Goal: Task Accomplishment & Management: Manage account settings

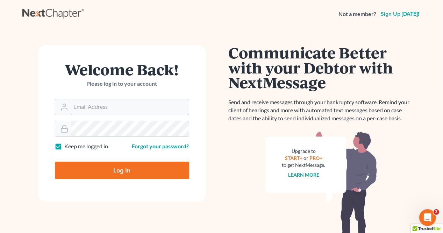
type input "[PERSON_NAME][EMAIL_ADDRESS][DOMAIN_NAME]"
click at [127, 174] on input "Log In" at bounding box center [122, 169] width 134 height 17
type input "Thinking..."
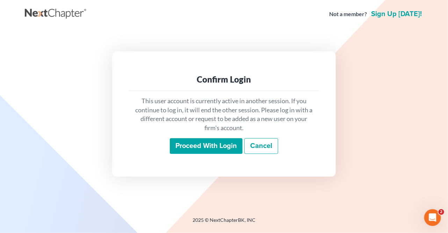
click at [190, 147] on input "Proceed with login" at bounding box center [206, 146] width 73 height 16
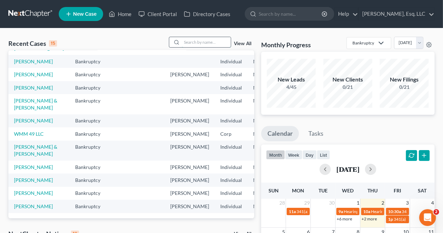
click at [193, 43] on input "search" at bounding box center [206, 42] width 49 height 10
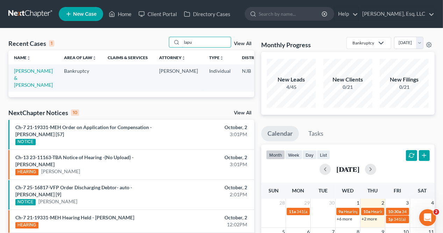
type input "lapu"
click at [20, 74] on td "[PERSON_NAME] & [PERSON_NAME]" at bounding box center [33, 77] width 50 height 27
click at [28, 72] on link "[PERSON_NAME] & [PERSON_NAME]" at bounding box center [33, 78] width 39 height 20
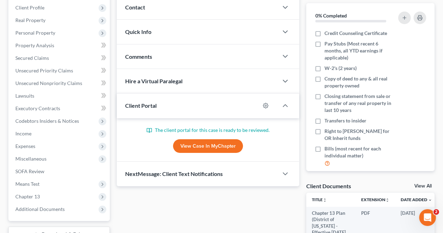
scroll to position [210, 0]
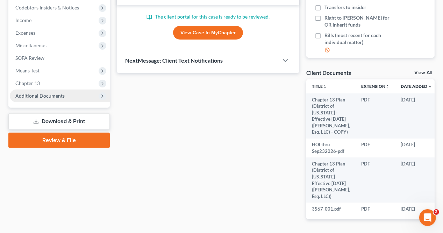
click at [70, 95] on span "Additional Documents" at bounding box center [60, 95] width 100 height 13
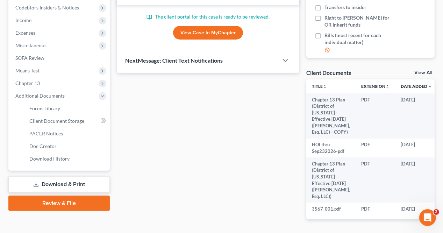
click at [208, 187] on div "Updates & News × [US_STATE][GEOGRAPHIC_DATA] Notes Take a look at NextChapter's…" at bounding box center [207, 43] width 189 height 373
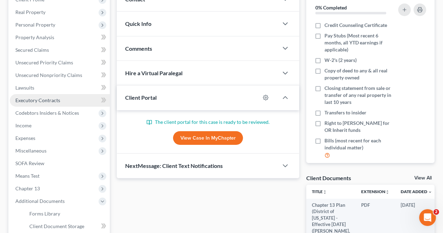
scroll to position [105, 0]
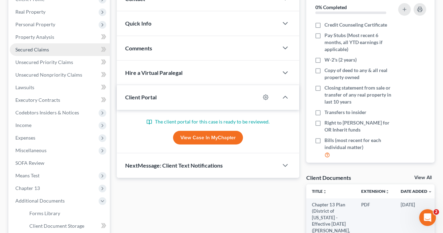
drag, startPoint x: 41, startPoint y: 49, endPoint x: 44, endPoint y: 50, distance: 3.6
click at [41, 49] on span "Secured Claims" at bounding box center [32, 49] width 34 height 6
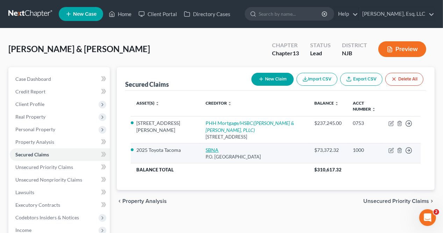
click at [205, 147] on link "SBNA" at bounding box center [211, 150] width 13 height 6
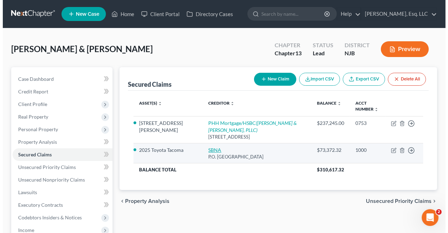
select select "45"
select select "11"
select select "2"
select select "1"
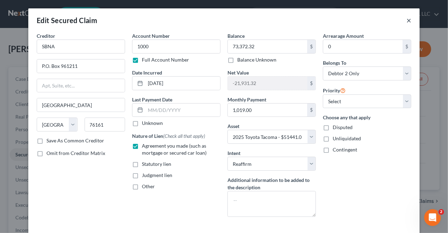
click at [406, 21] on button "×" at bounding box center [408, 20] width 5 height 8
